Goal: Transaction & Acquisition: Obtain resource

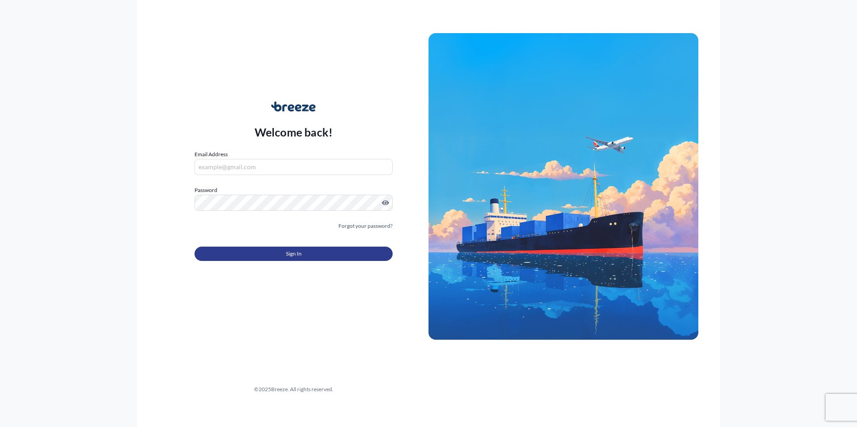
type input "[EMAIL_ADDRESS][PERSON_NAME][DOMAIN_NAME]"
click at [304, 255] on button "Sign In" at bounding box center [293, 254] width 198 height 14
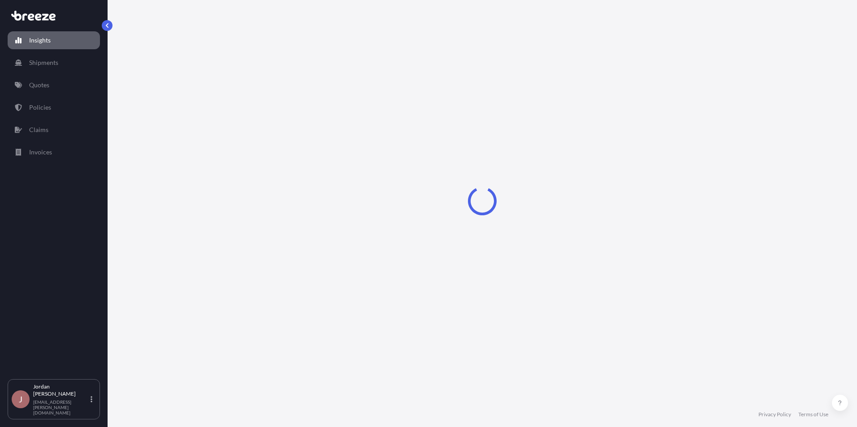
select select "2025"
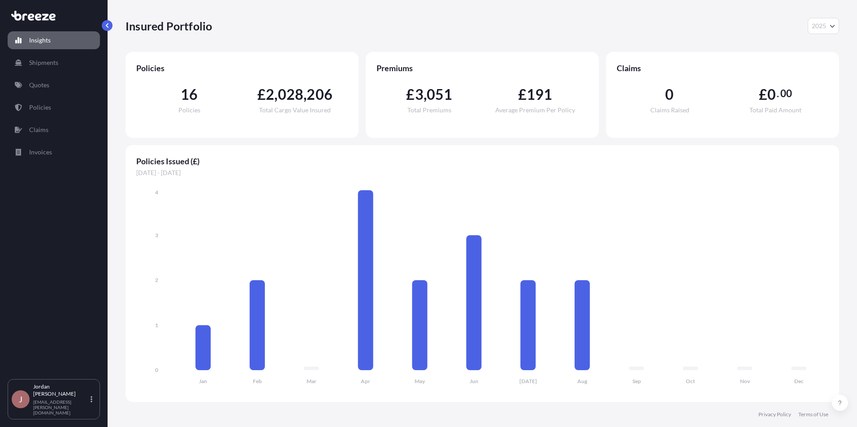
click at [54, 75] on div "Insights Shipments Quotes Policies Claims Invoices" at bounding box center [54, 201] width 92 height 356
click at [53, 81] on link "Quotes" at bounding box center [54, 85] width 92 height 18
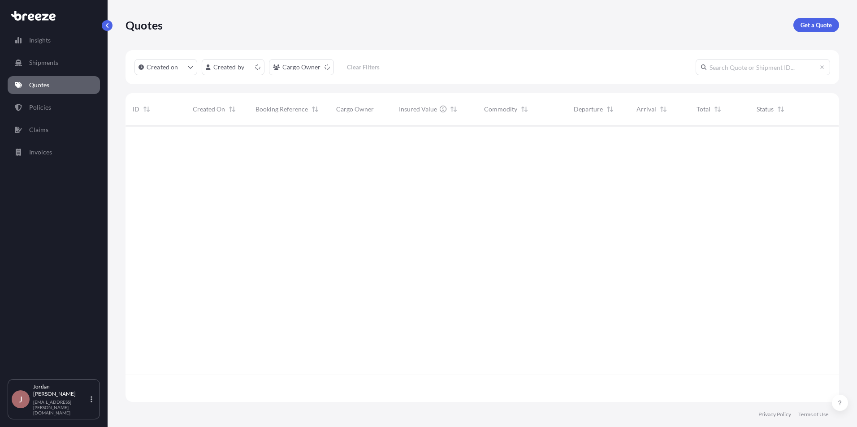
scroll to position [275, 707]
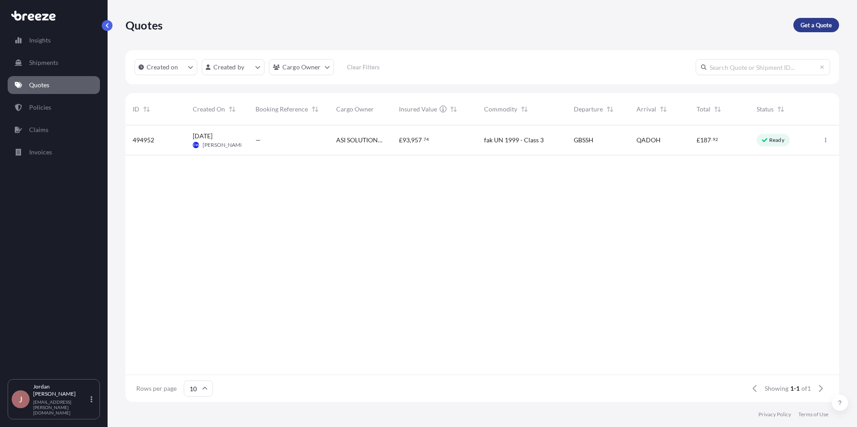
click at [819, 27] on p "Get a Quote" at bounding box center [815, 25] width 31 height 9
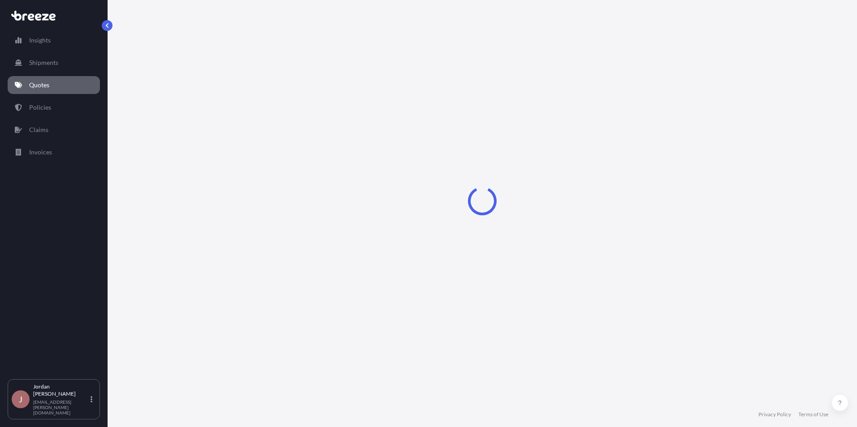
select select "Sea"
select select "1"
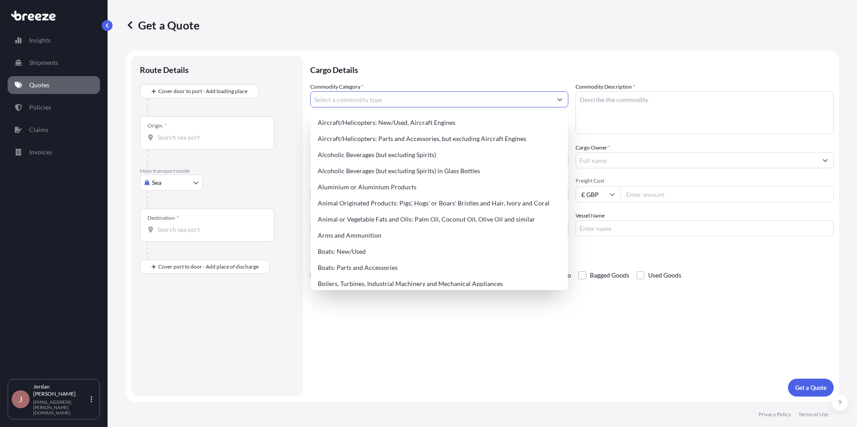
click at [561, 99] on icon "Show suggestions" at bounding box center [559, 100] width 5 height 3
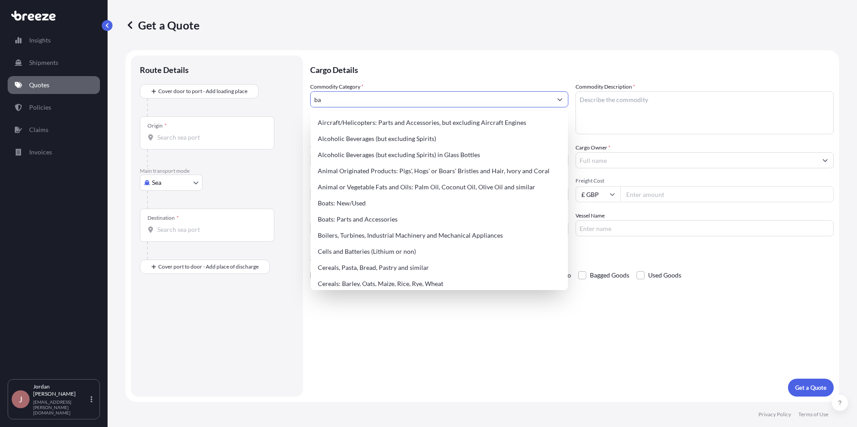
type input "b"
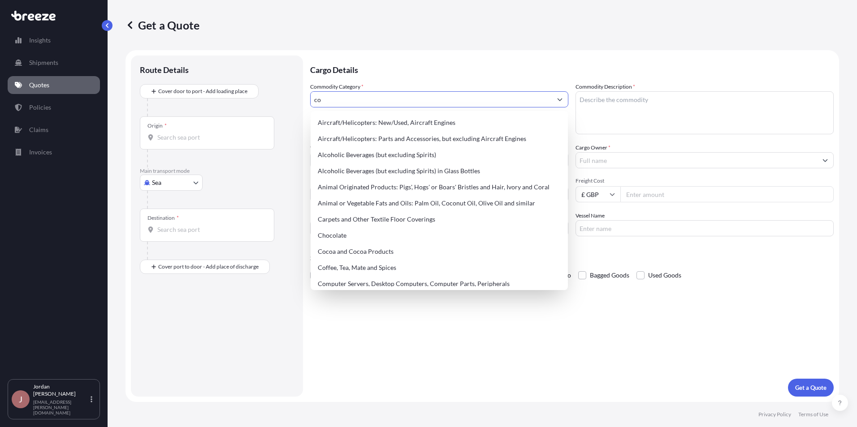
type input "c"
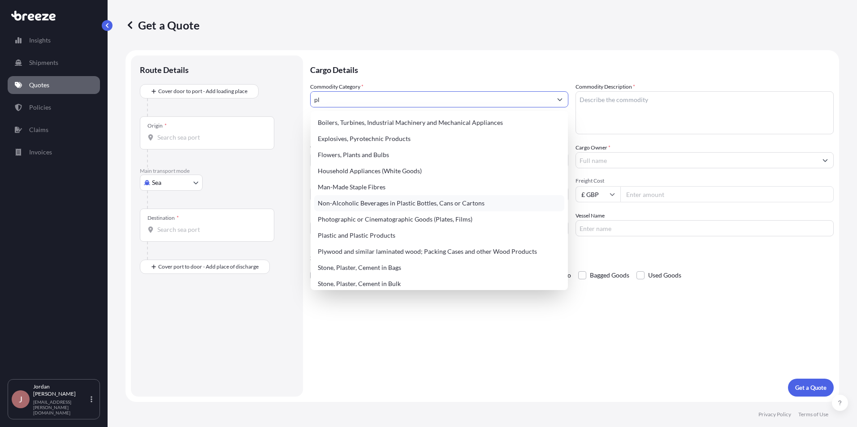
type input "p"
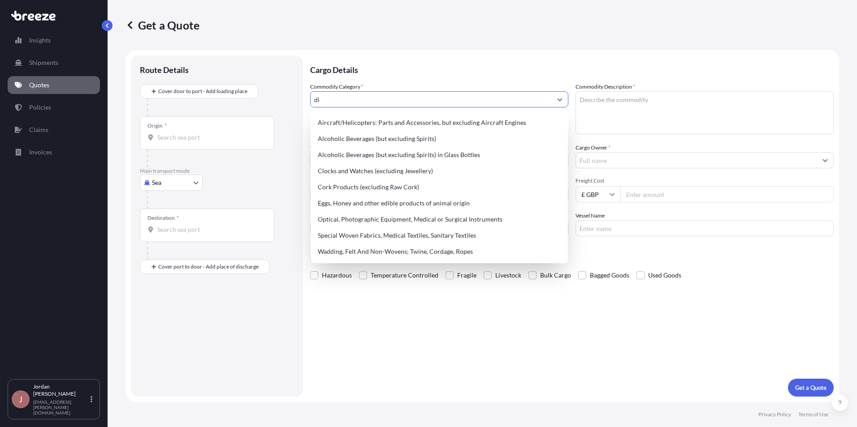
type input "d"
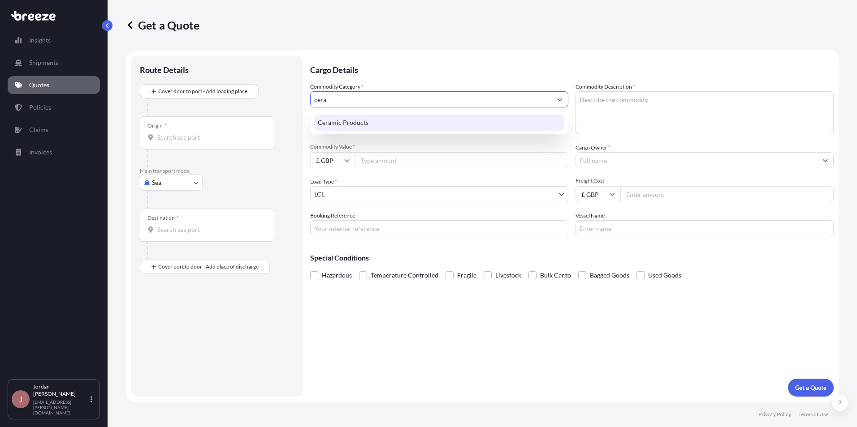
click at [371, 121] on div "Ceramic Products" at bounding box center [439, 123] width 250 height 16
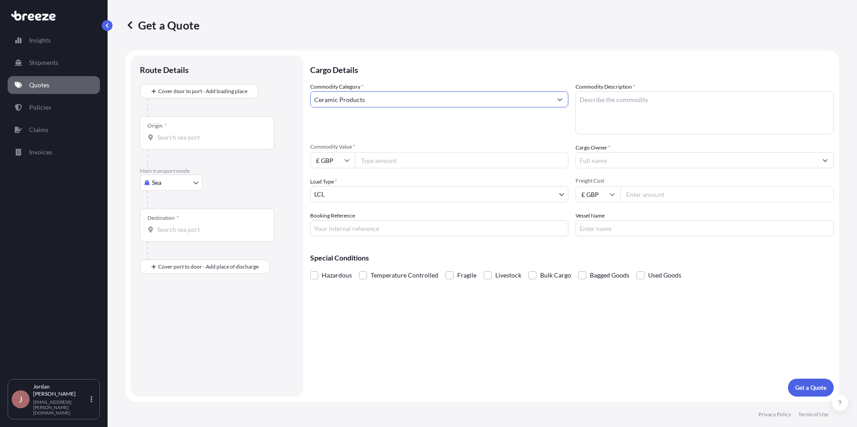
type input "Ceramic Products"
click at [600, 101] on textarea "Commodity Description *" at bounding box center [704, 112] width 258 height 43
type textarea "ceramic plate, dish, jug"
click at [351, 159] on input "£ GBP" at bounding box center [332, 160] width 45 height 16
click at [343, 225] on div "$ USD" at bounding box center [333, 222] width 38 height 17
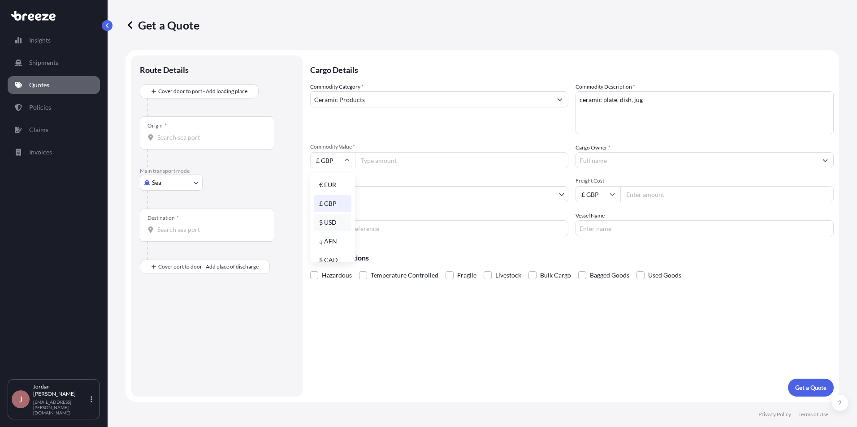
type input "$ USD"
click at [376, 154] on input "Commodity Value *" at bounding box center [461, 160] width 213 height 16
type input "18468.84"
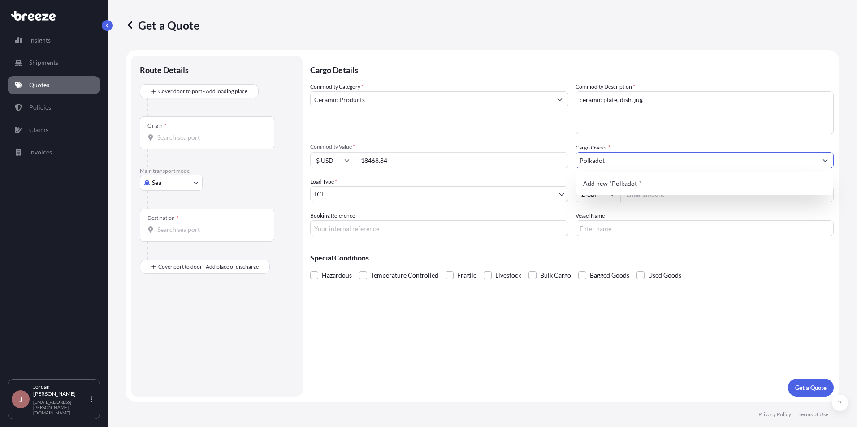
type input "Polkadot"
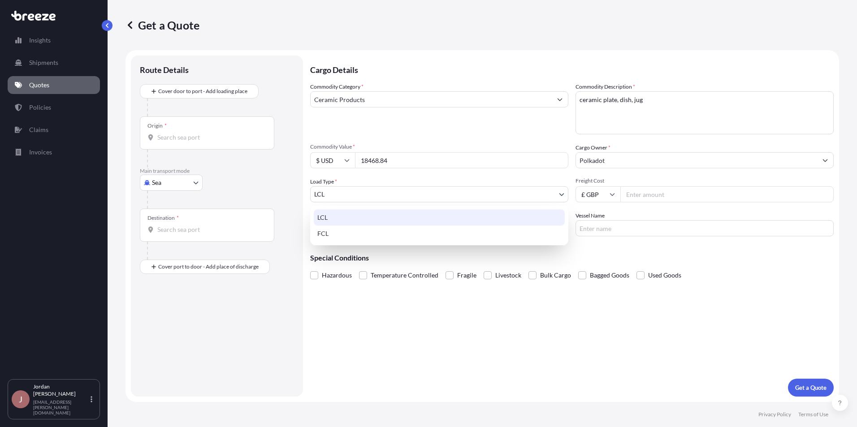
click at [491, 193] on body "0 options available. 1 option available. 0 options available. 1 option availabl…" at bounding box center [428, 213] width 857 height 427
click at [418, 234] on div "FCL" at bounding box center [439, 234] width 251 height 16
select select "2"
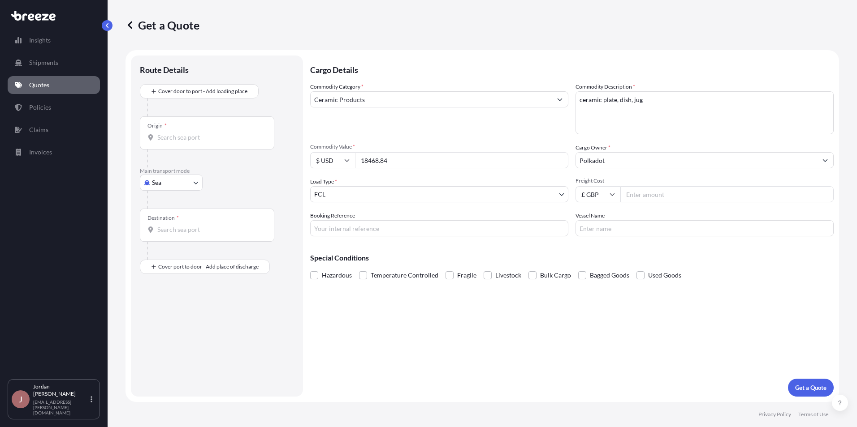
click at [613, 194] on icon at bounding box center [612, 195] width 5 height 3
click at [600, 257] on div "$ USD" at bounding box center [598, 256] width 38 height 17
type input "$ USD"
drag, startPoint x: 639, startPoint y: 195, endPoint x: 665, endPoint y: 203, distance: 27.5
click at [639, 196] on input "Freight Cost" at bounding box center [726, 194] width 213 height 16
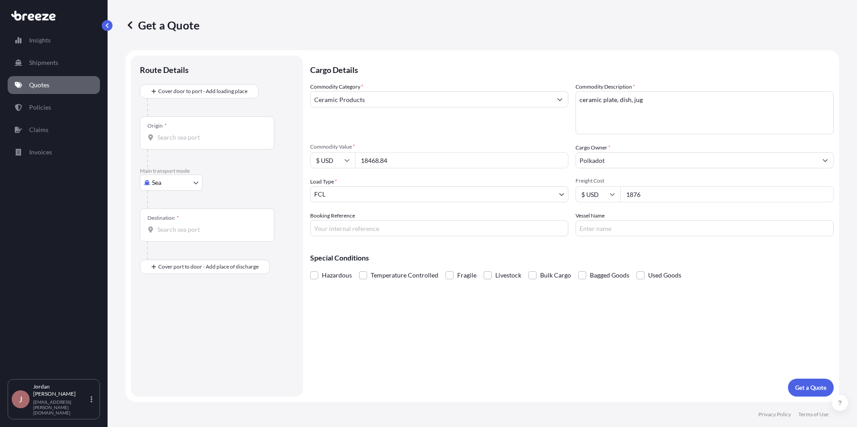
type input "1876"
type input "q3923s"
click at [588, 232] on input "Vessel Name" at bounding box center [704, 228] width 258 height 16
type input "n/a"
click at [208, 136] on input "Origin *" at bounding box center [210, 137] width 106 height 9
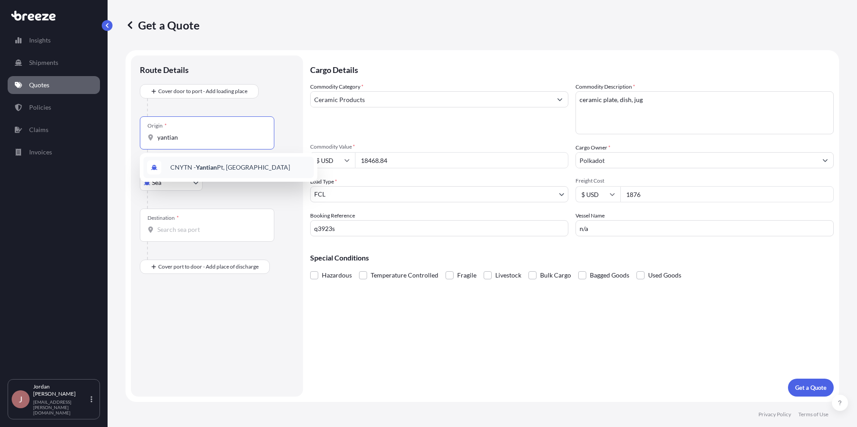
click at [191, 168] on span "CNYTN - Yantian Pt, [GEOGRAPHIC_DATA]" at bounding box center [230, 167] width 120 height 9
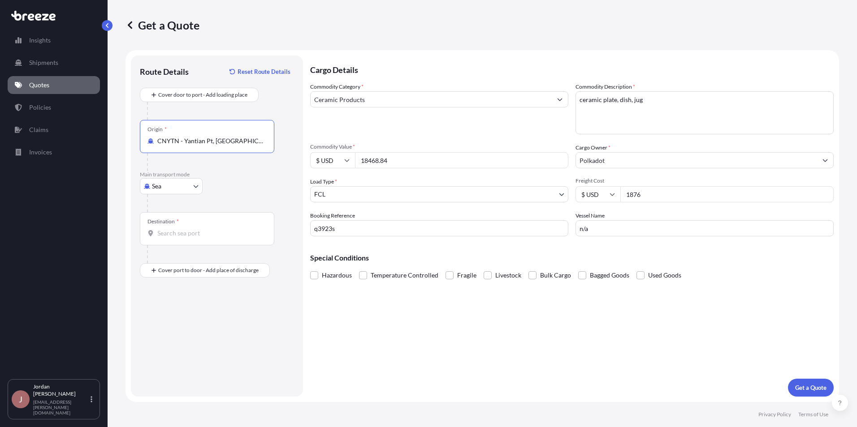
type input "CNYTN - Yantian Pt, [GEOGRAPHIC_DATA]"
click at [187, 228] on div "Destination *" at bounding box center [207, 228] width 134 height 33
click at [187, 229] on input "Destination *" at bounding box center [210, 233] width 106 height 9
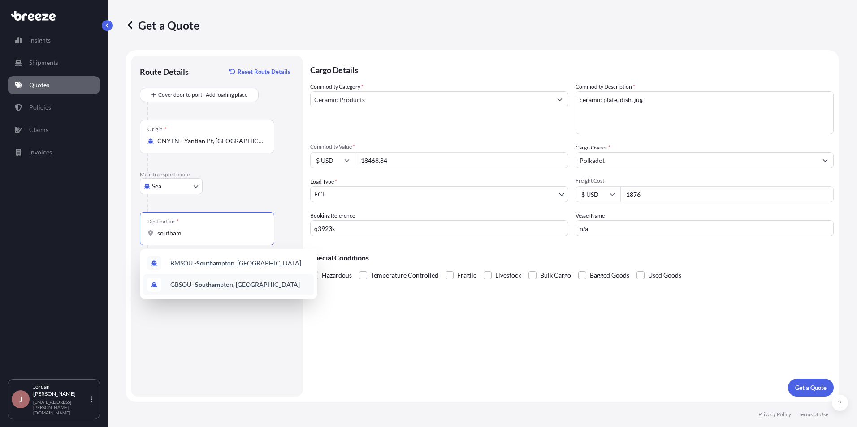
click at [245, 285] on span "GBSOU - Southam pton, [GEOGRAPHIC_DATA]" at bounding box center [234, 285] width 129 height 9
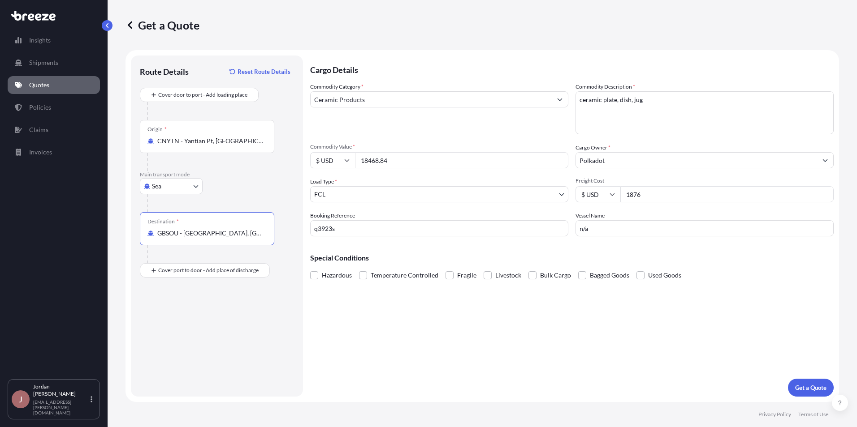
type input "GBSOU - [GEOGRAPHIC_DATA], [GEOGRAPHIC_DATA]"
click at [196, 316] on input "Place of Discharge" at bounding box center [210, 318] width 106 height 9
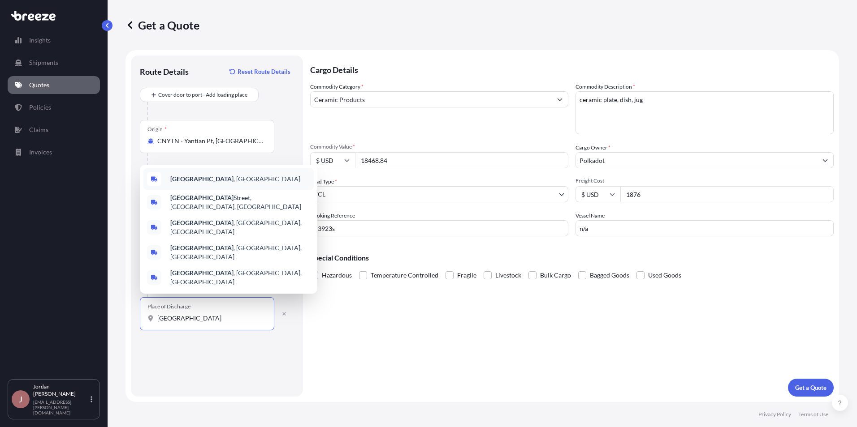
click at [204, 190] on div "[GEOGRAPHIC_DATA] , [GEOGRAPHIC_DATA]" at bounding box center [228, 179] width 170 height 22
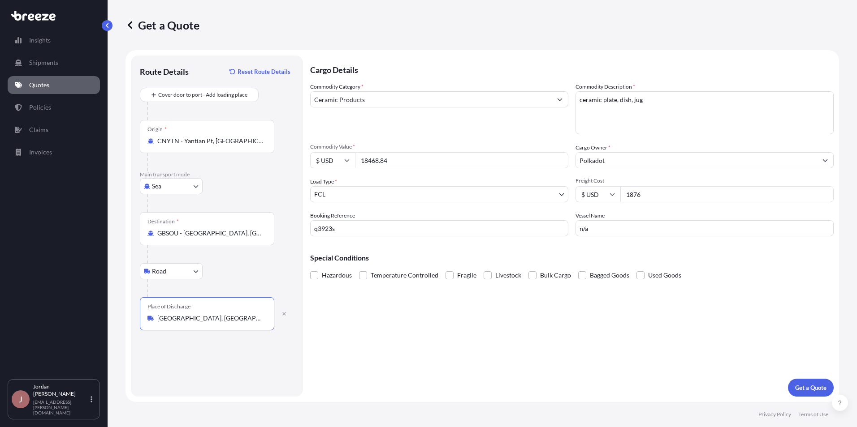
type input "[GEOGRAPHIC_DATA], [GEOGRAPHIC_DATA]"
click at [319, 228] on input "q3923s" at bounding box center [439, 228] width 258 height 16
click at [365, 232] on input "Q3923s" at bounding box center [439, 228] width 258 height 16
type input "Q3923S"
click at [809, 387] on p "Get a Quote" at bounding box center [810, 388] width 31 height 9
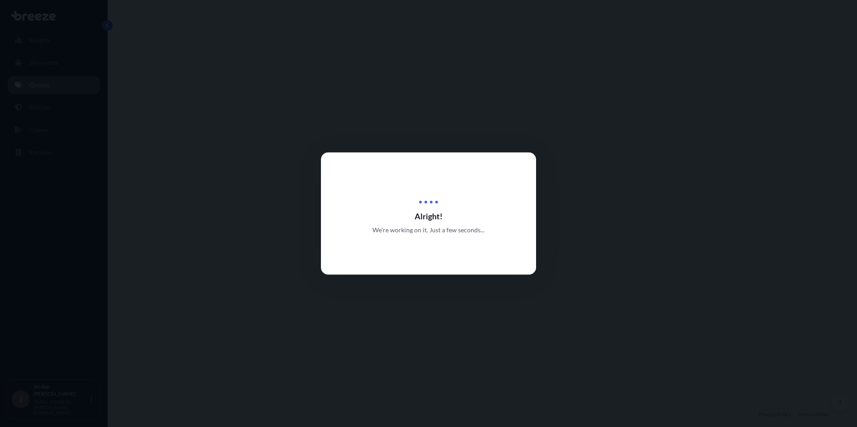
select select "Sea"
select select "Road"
select select "2"
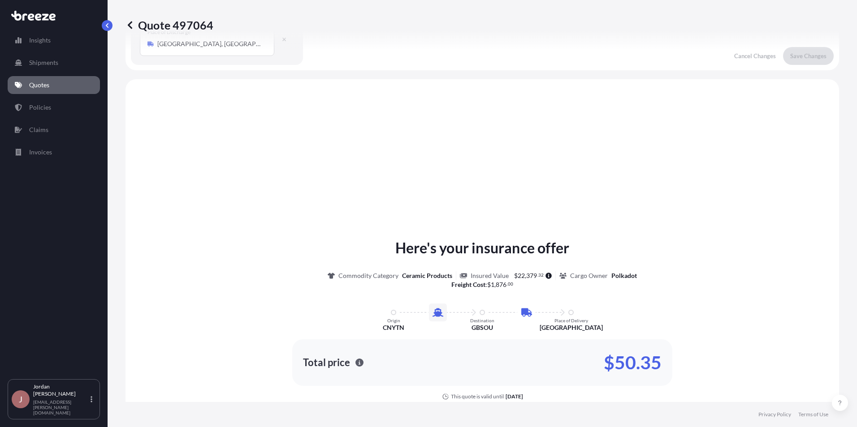
scroll to position [306, 0]
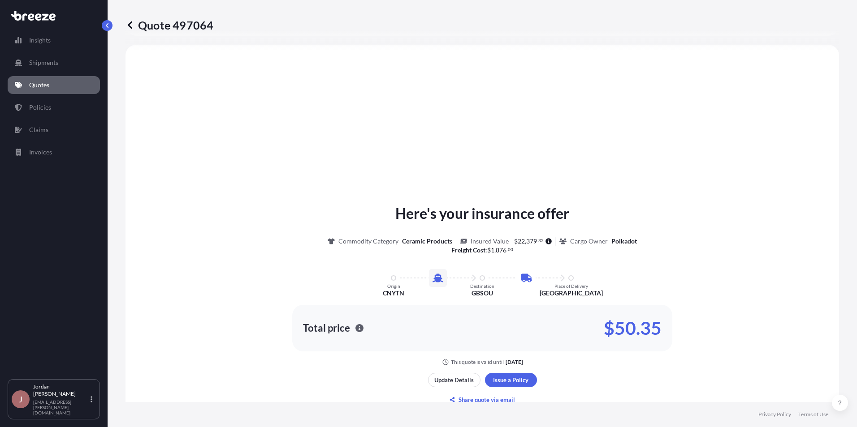
click at [42, 13] on icon at bounding box center [33, 16] width 44 height 10
click at [45, 19] on icon at bounding box center [45, 16] width 6 height 7
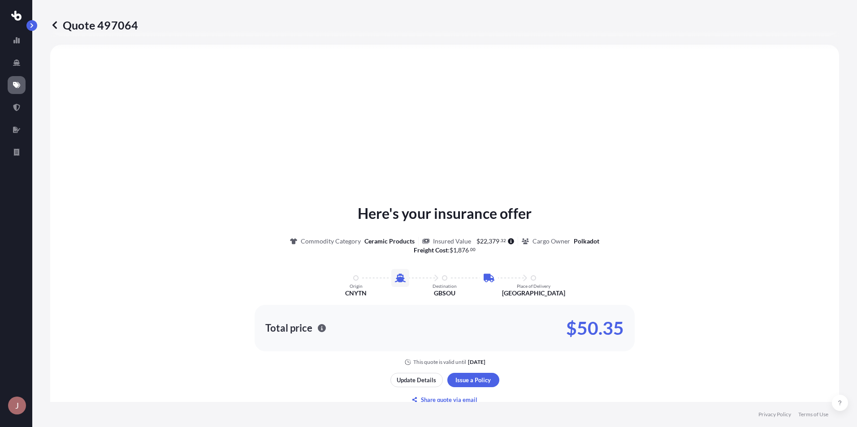
click at [16, 82] on icon at bounding box center [16, 85] width 7 height 6
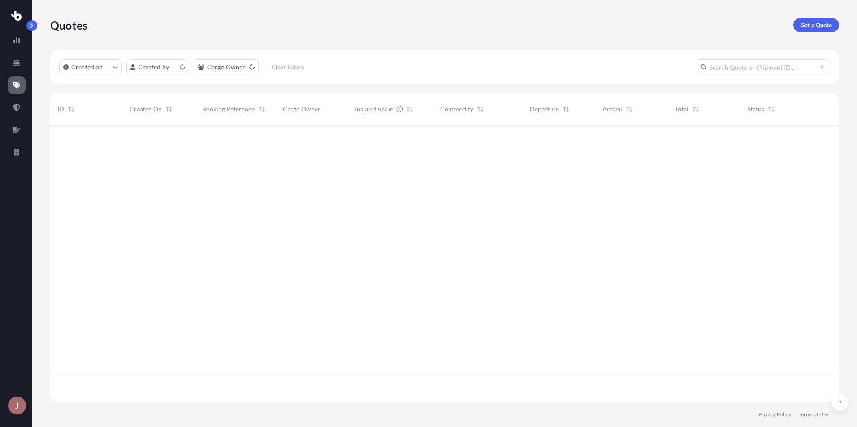
scroll to position [275, 782]
